Goal: Task Accomplishment & Management: Manage account settings

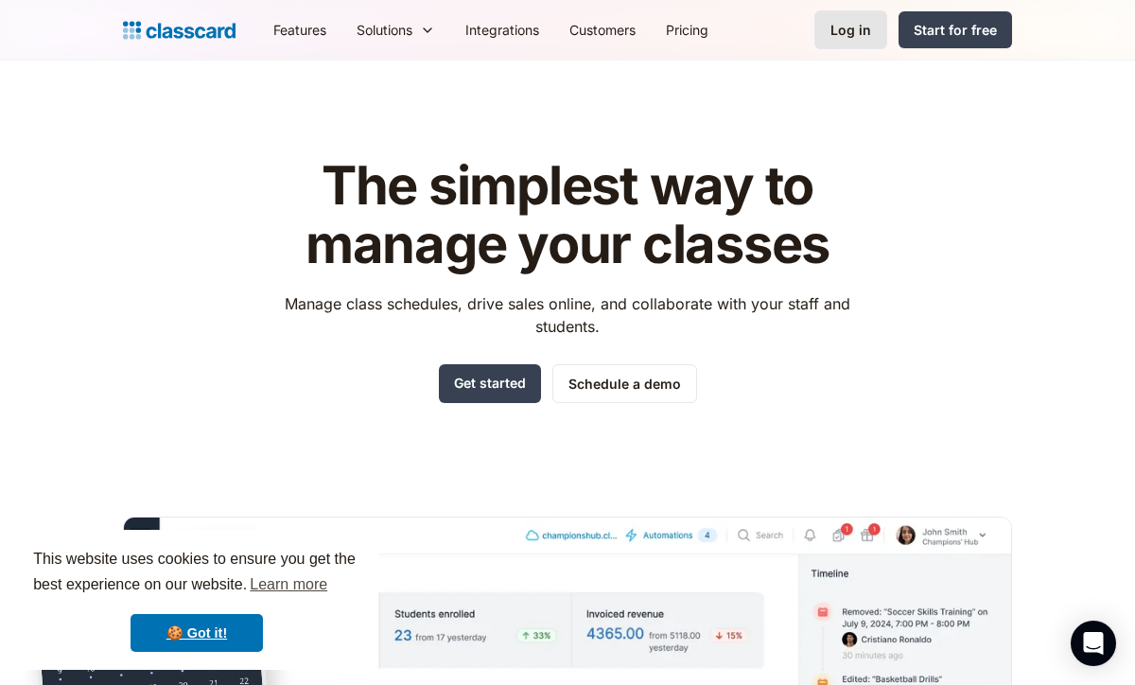
click at [874, 26] on link "Log in" at bounding box center [850, 29] width 73 height 39
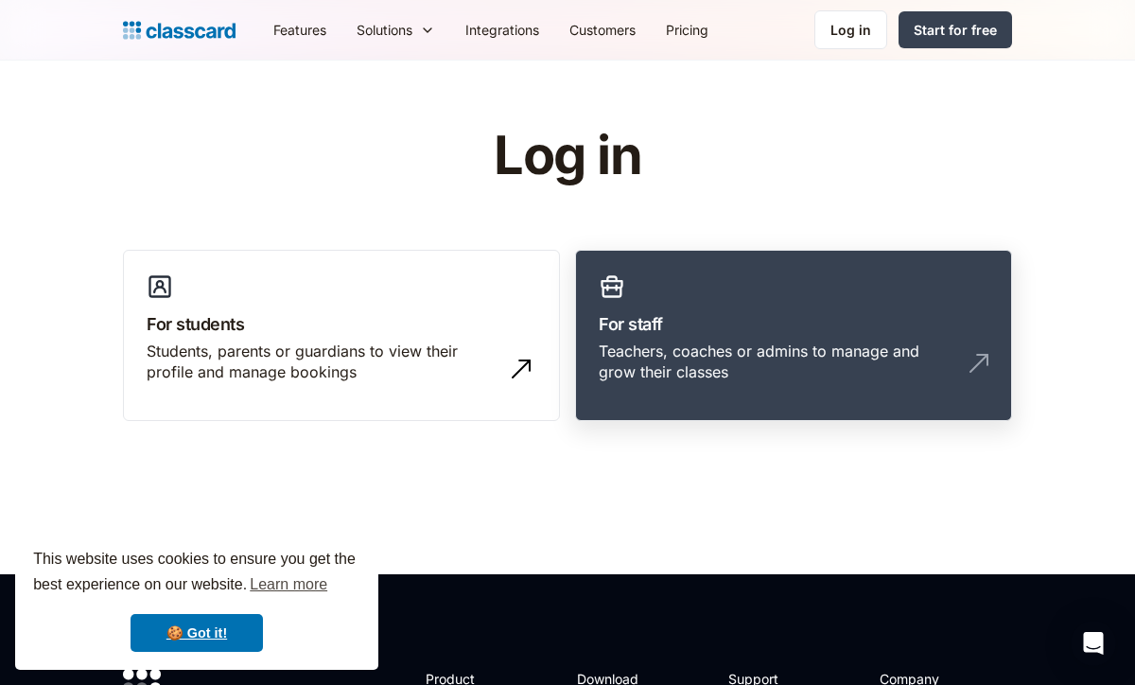
click at [642, 390] on div "Teachers, coaches or admins to manage and grow their classes" at bounding box center [794, 369] width 390 height 58
